Goal: Information Seeking & Learning: Learn about a topic

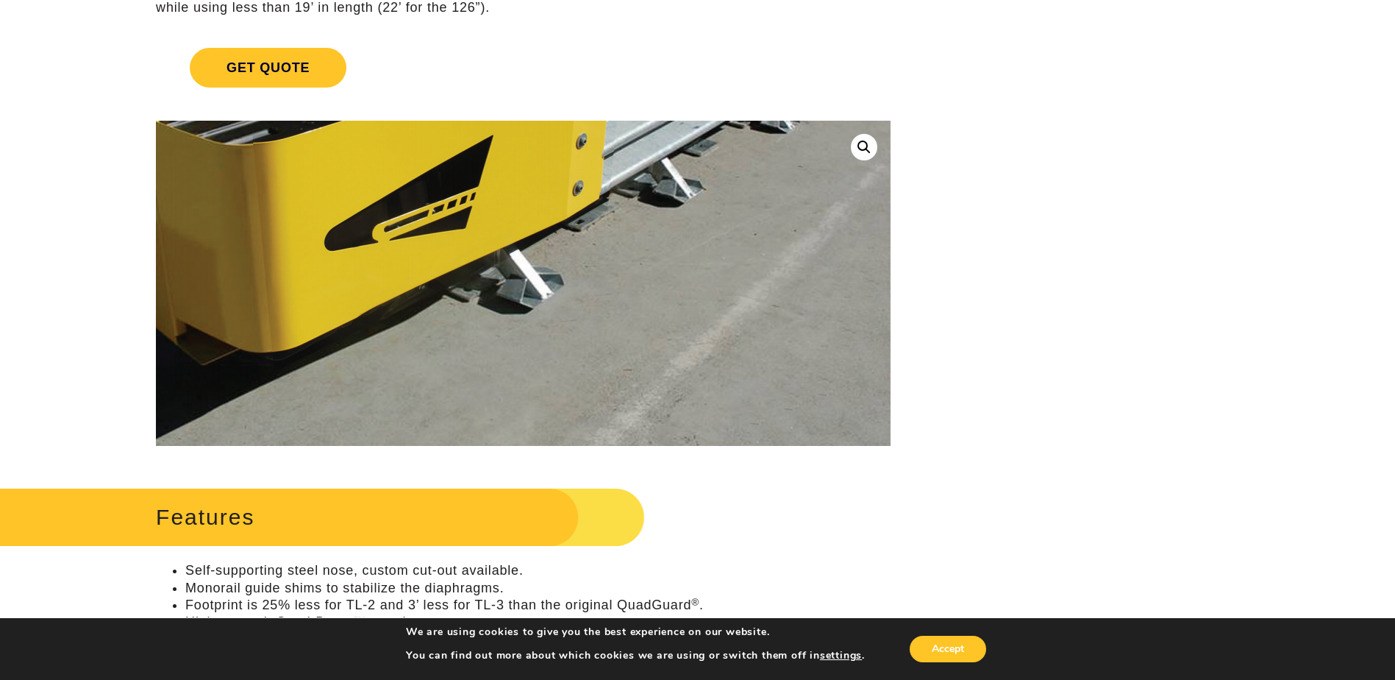
scroll to position [294, 0]
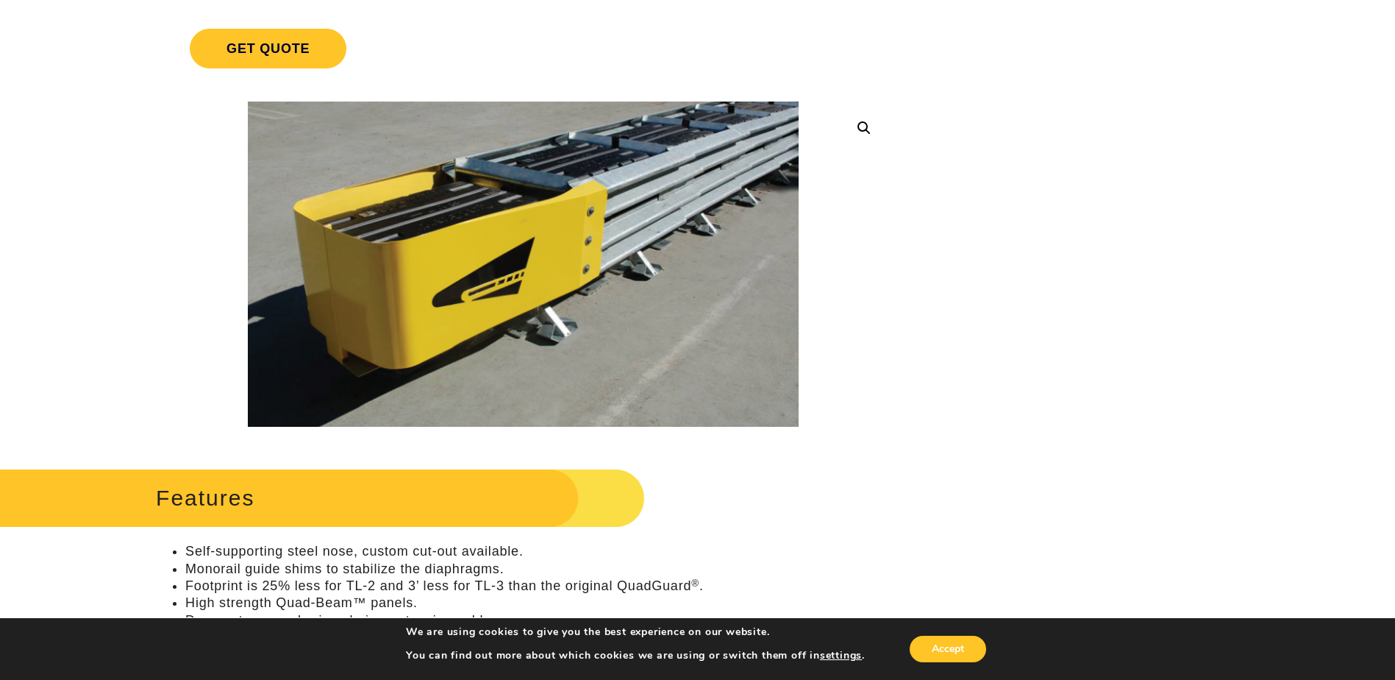
drag, startPoint x: 1202, startPoint y: 169, endPoint x: 1196, endPoint y: 259, distance: 89.9
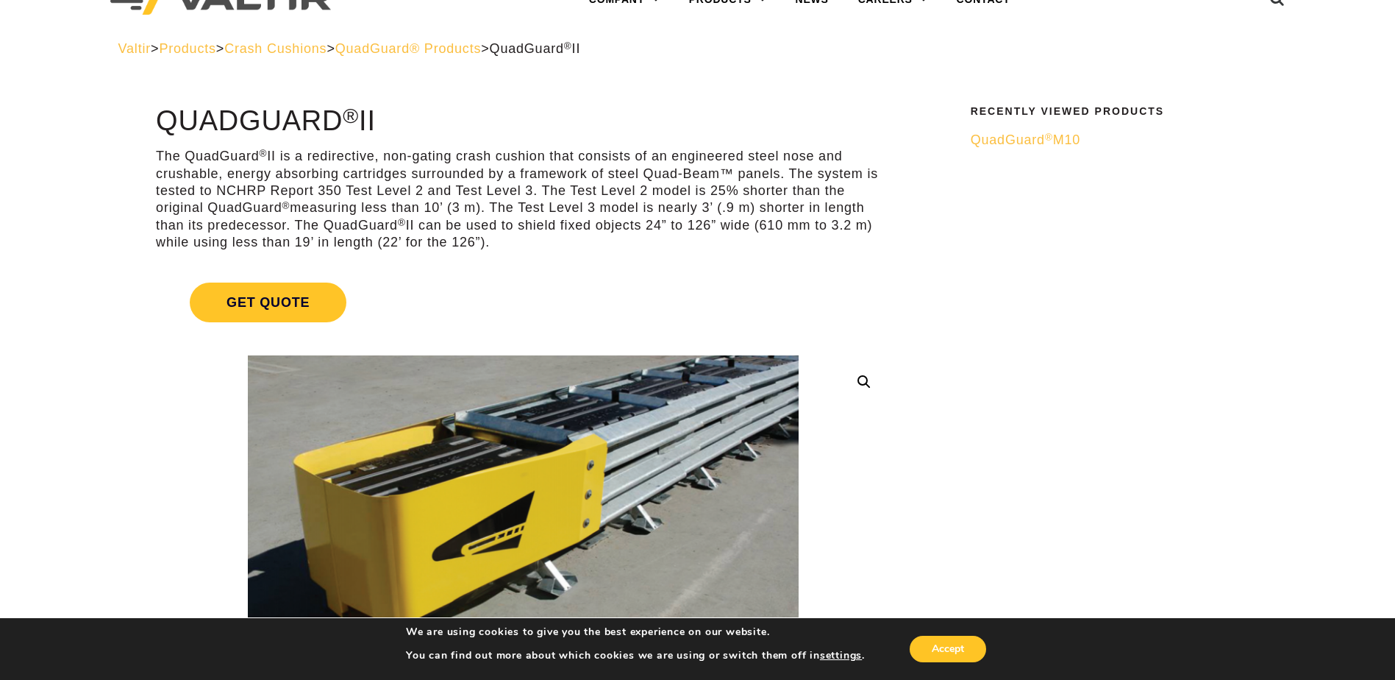
scroll to position [74, 0]
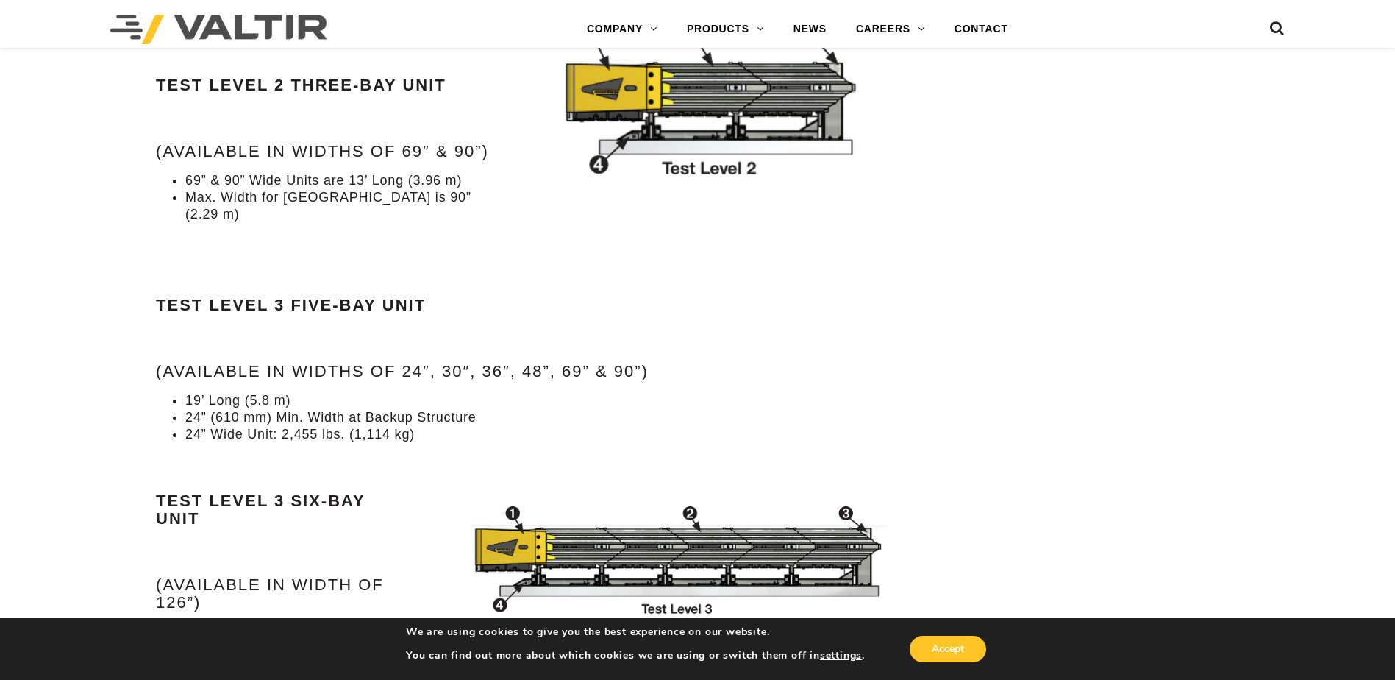
scroll to position [1765, 0]
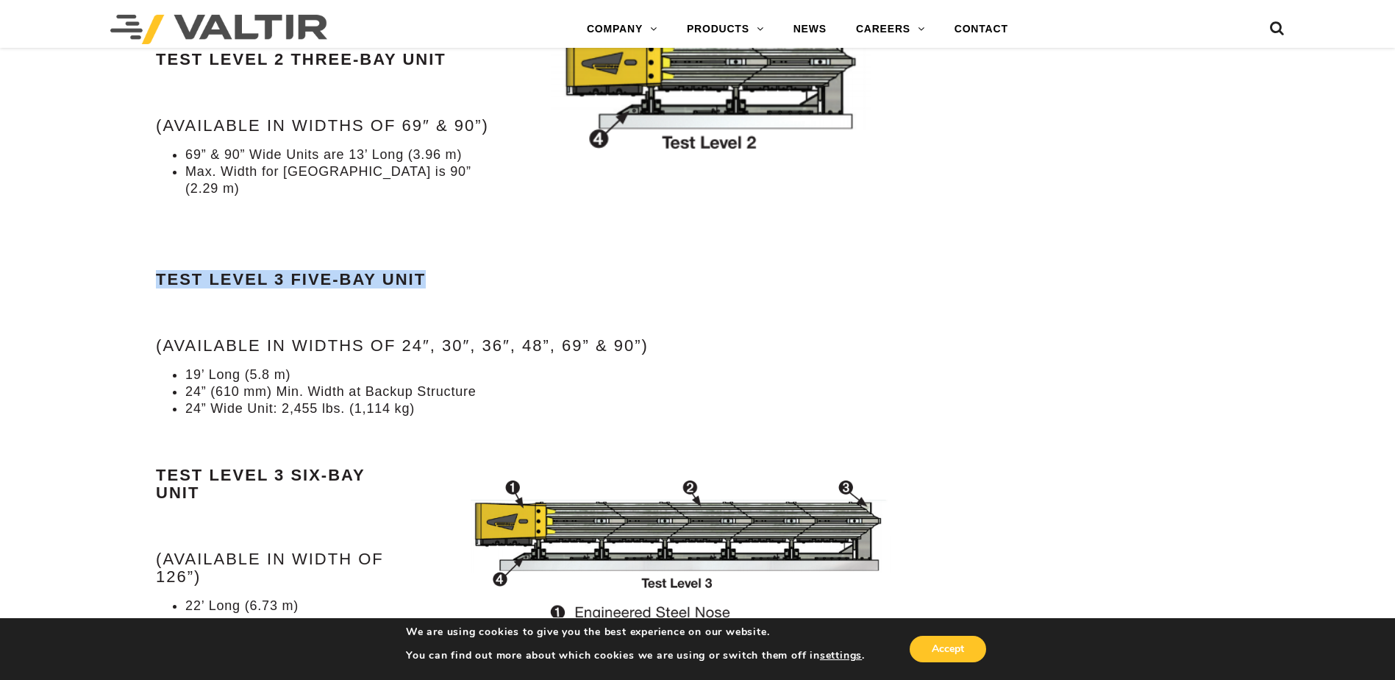
drag, startPoint x: 156, startPoint y: 257, endPoint x: 425, endPoint y: 264, distance: 269.3
click at [425, 270] on strong "Test Level 3 Five-Bay Unit" at bounding box center [291, 279] width 270 height 18
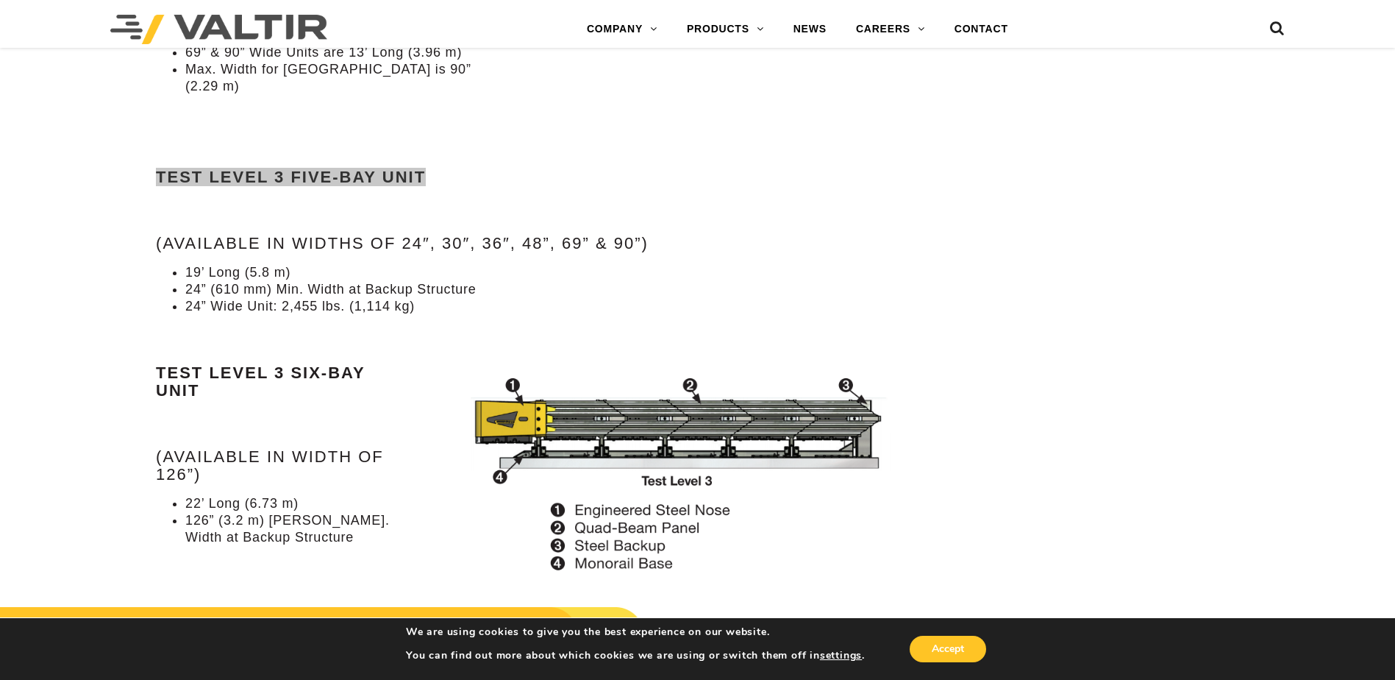
scroll to position [1880, 0]
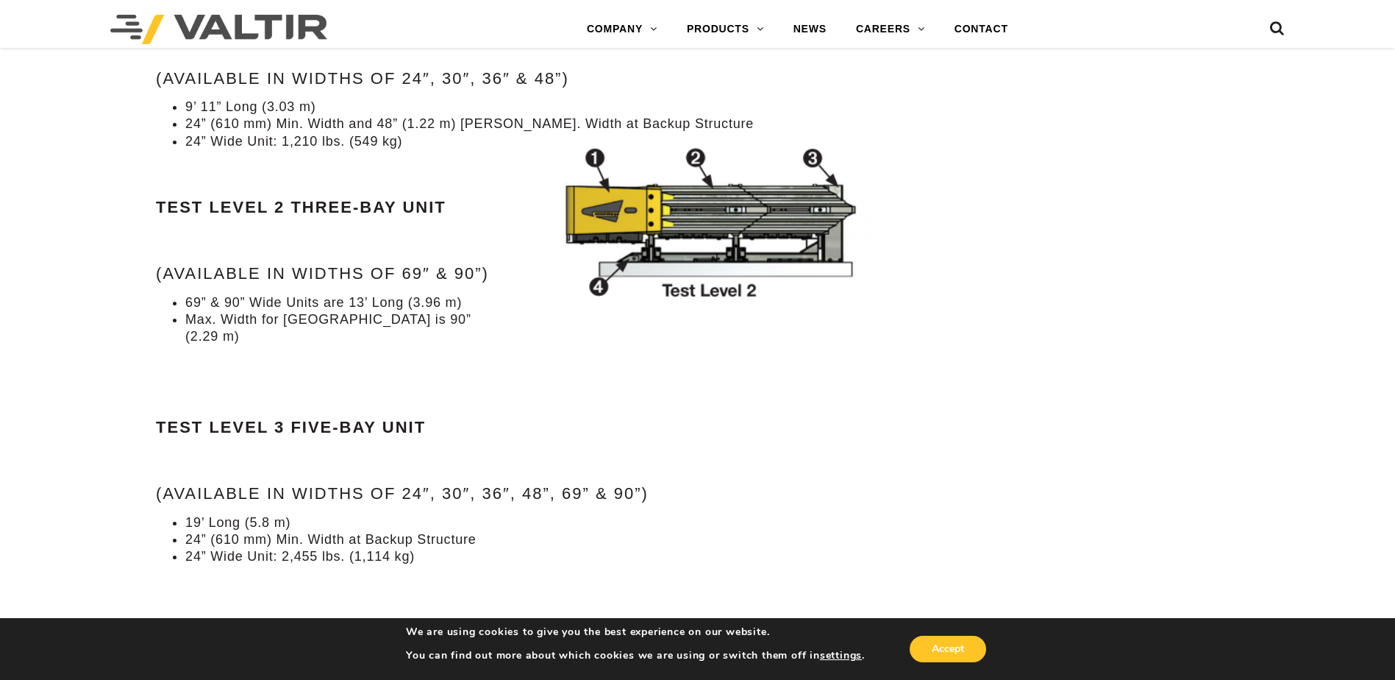
scroll to position [1618, 0]
